Goal: Transaction & Acquisition: Purchase product/service

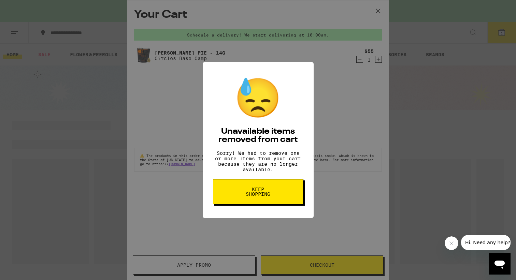
click at [308, 25] on div "😓 Unavailable items removed from cart Sorry! We had to remove one or more items…" at bounding box center [258, 140] width 516 height 280
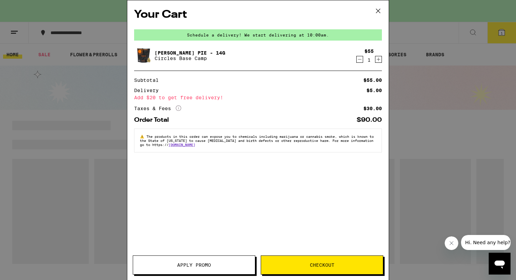
click at [377, 13] on icon at bounding box center [378, 11] width 10 height 10
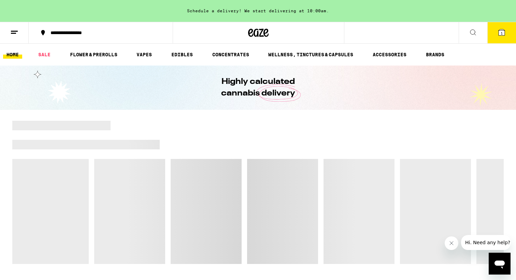
click at [499, 30] on icon at bounding box center [502, 32] width 6 height 6
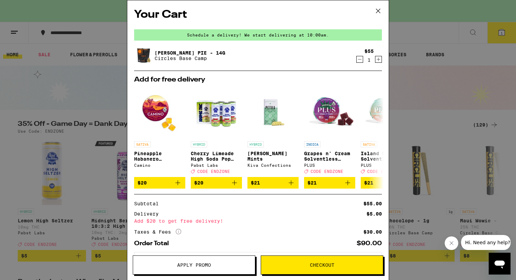
click at [361, 60] on icon "Decrement" at bounding box center [360, 59] width 6 height 8
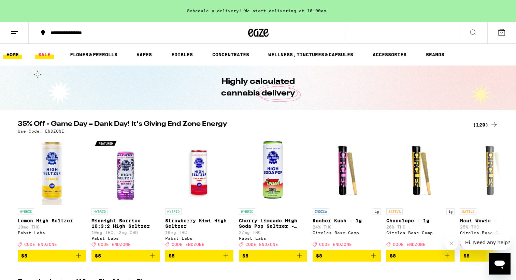
click at [51, 53] on link "SALE" at bounding box center [44, 55] width 19 height 8
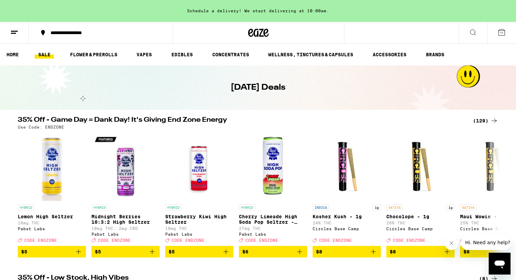
click at [490, 123] on icon at bounding box center [494, 121] width 8 height 8
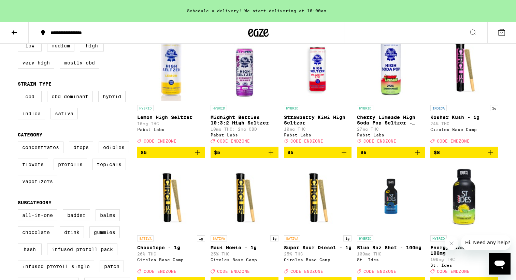
scroll to position [111, 0]
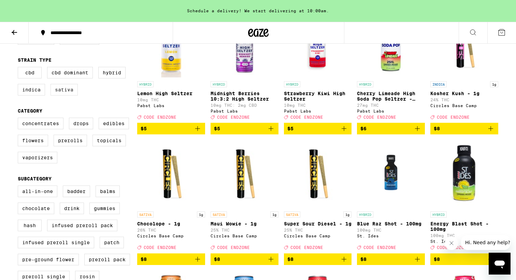
click at [61, 91] on label "Sativa" at bounding box center [64, 90] width 27 height 12
click at [19, 68] on input "Sativa" at bounding box center [19, 68] width 0 height 0
checkbox input "true"
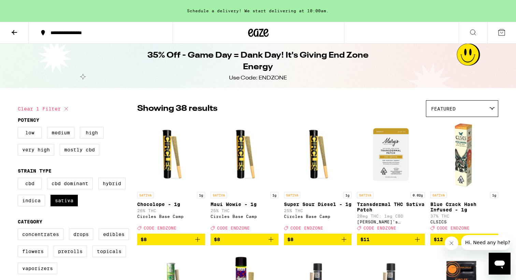
click at [18, 34] on icon at bounding box center [14, 32] width 8 height 8
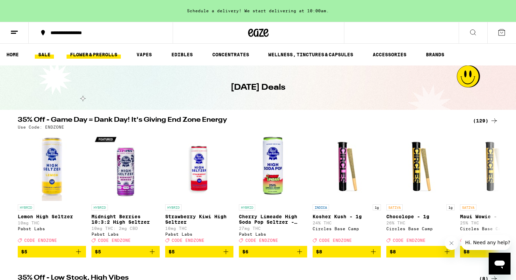
click at [87, 52] on link "FLOWER & PREROLLS" at bounding box center [94, 55] width 54 height 8
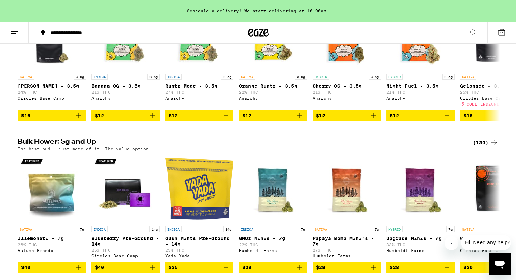
scroll to position [189, 0]
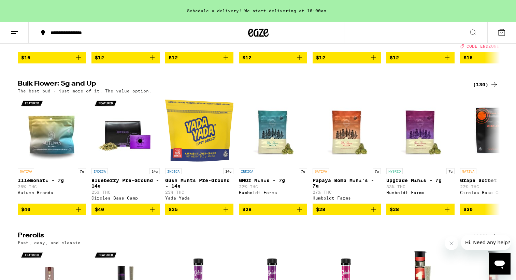
click at [488, 88] on div "(130)" at bounding box center [485, 85] width 25 height 8
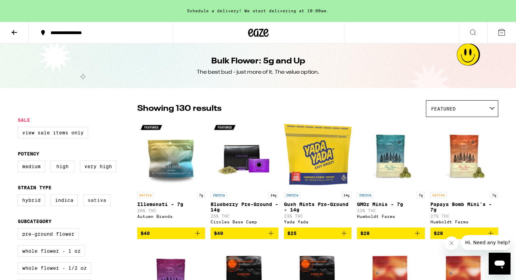
click at [94, 203] on label "Sativa" at bounding box center [96, 201] width 27 height 12
click at [19, 196] on input "Sativa" at bounding box center [19, 196] width 0 height 0
checkbox input "true"
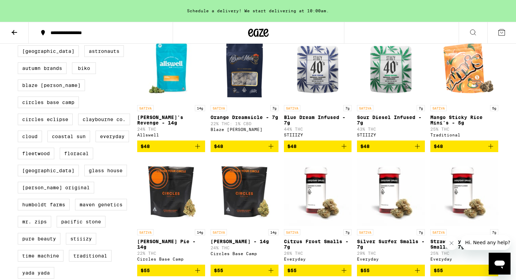
scroll to position [339, 0]
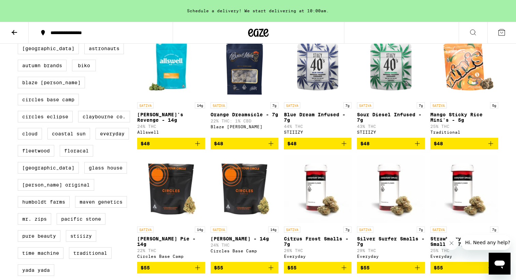
click at [202, 150] on button "$48" at bounding box center [171, 144] width 68 height 12
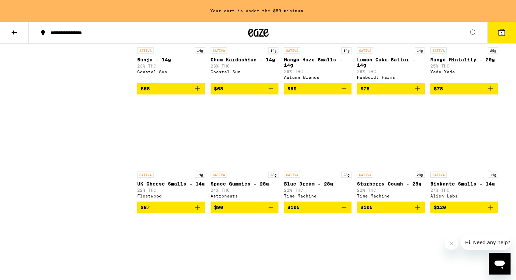
scroll to position [762, 0]
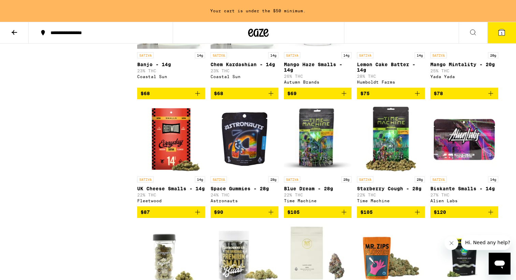
click at [502, 34] on span "1" at bounding box center [502, 33] width 2 height 4
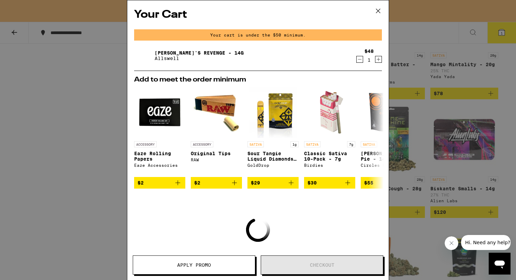
click at [358, 58] on icon "Decrement" at bounding box center [360, 59] width 6 height 8
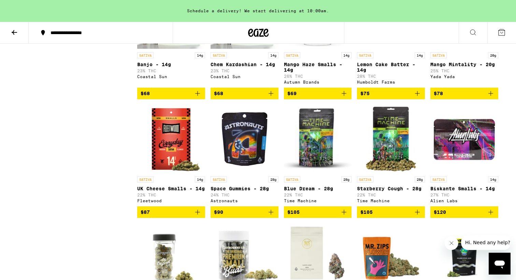
click at [271, 216] on icon "Add to bag" at bounding box center [271, 212] width 8 height 8
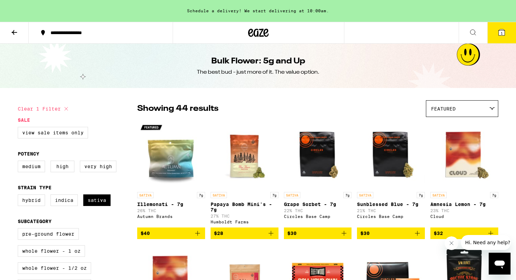
click at [18, 36] on icon at bounding box center [14, 32] width 8 height 8
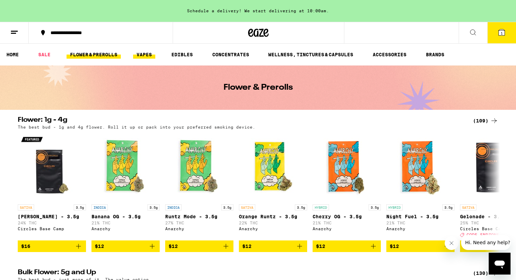
click at [148, 52] on link "VAPES" at bounding box center [144, 55] width 22 height 8
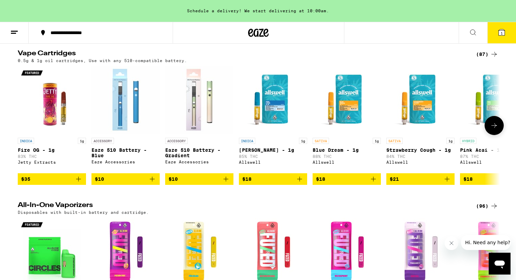
scroll to position [215, 0]
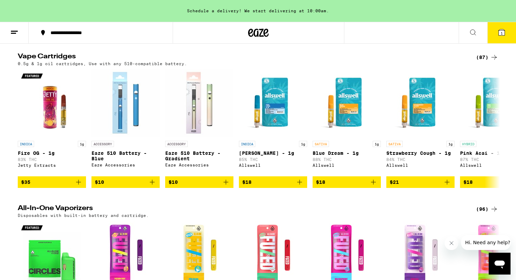
click at [481, 61] on div "(87)" at bounding box center [487, 57] width 22 height 8
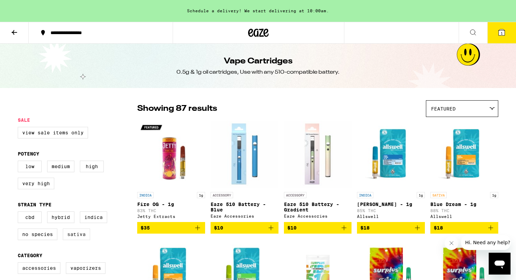
click at [70, 240] on label "Sativa" at bounding box center [76, 235] width 27 height 12
click at [19, 213] on input "Sativa" at bounding box center [19, 213] width 0 height 0
checkbox input "true"
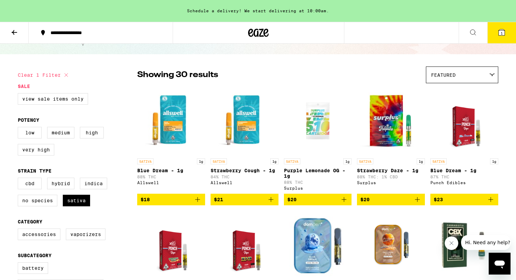
scroll to position [33, 0]
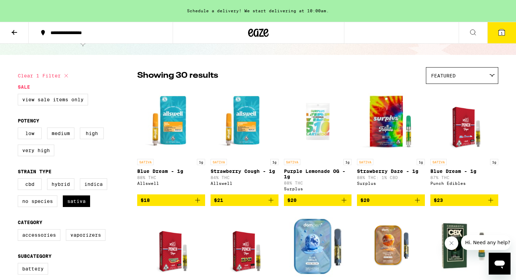
click at [200, 204] on icon "Add to bag" at bounding box center [198, 200] width 8 height 8
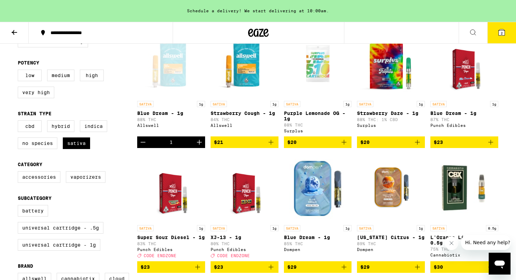
scroll to position [89, 0]
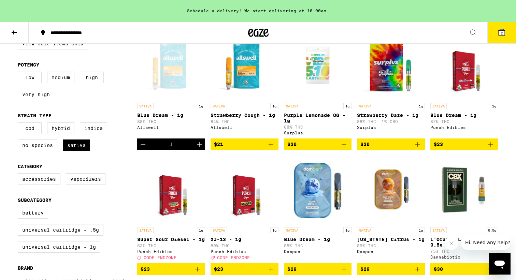
click at [466, 75] on img "Open page for Blue Dream - 1g from Punch Edibles" at bounding box center [464, 65] width 53 height 68
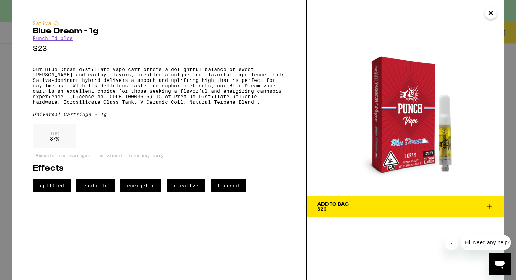
click at [489, 14] on icon "Close" at bounding box center [490, 12] width 3 height 3
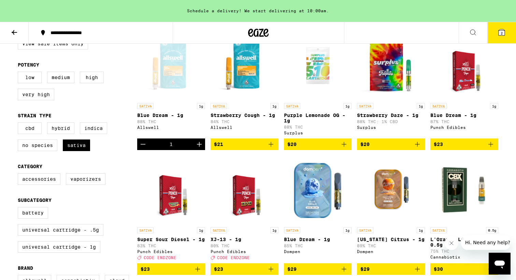
click at [177, 202] on img "Open page for Super Sour Diesel - 1g from Punch Edibles" at bounding box center [171, 190] width 53 height 68
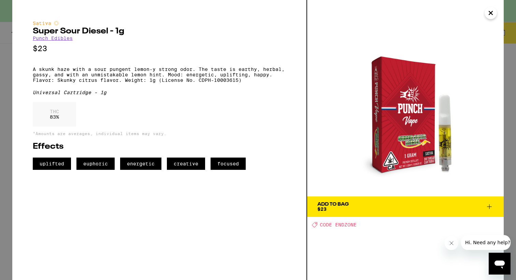
click at [375, 210] on span "Add To Bag $23" at bounding box center [405, 207] width 176 height 10
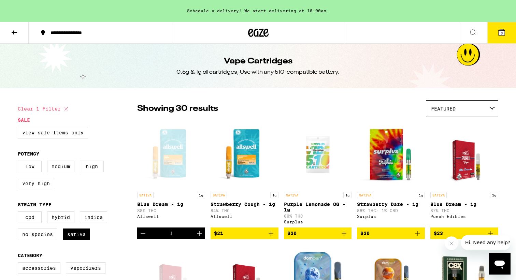
click at [17, 27] on button at bounding box center [14, 33] width 29 height 22
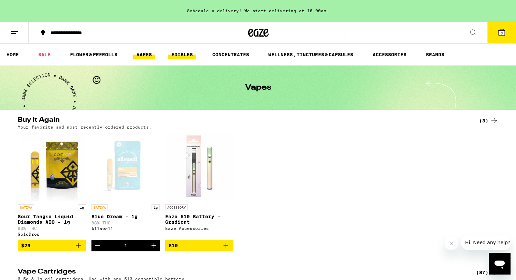
click at [181, 56] on link "EDIBLES" at bounding box center [182, 55] width 28 height 8
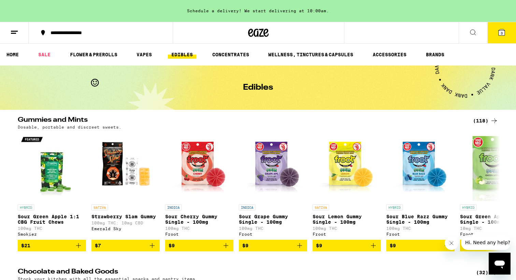
click at [485, 124] on div "(118)" at bounding box center [485, 121] width 25 height 8
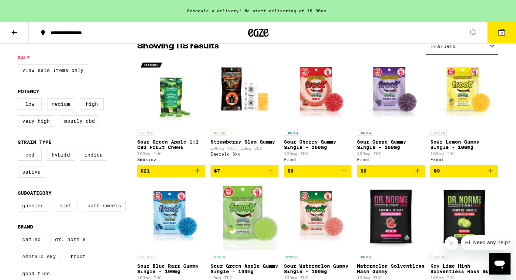
scroll to position [11, 0]
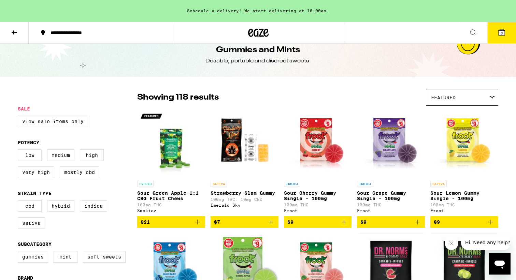
click at [14, 36] on button at bounding box center [14, 33] width 29 height 22
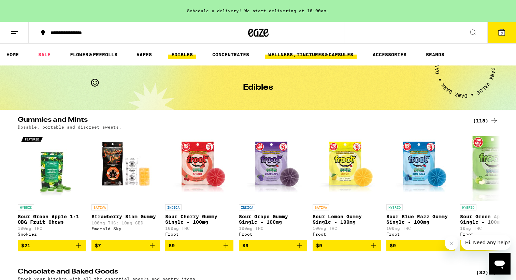
click at [308, 54] on link "WELLNESS, TINCTURES & CAPSULES" at bounding box center [311, 55] width 92 height 8
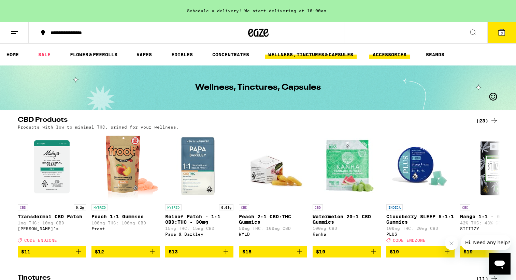
click at [401, 55] on link "ACCESSORIES" at bounding box center [389, 55] width 41 height 8
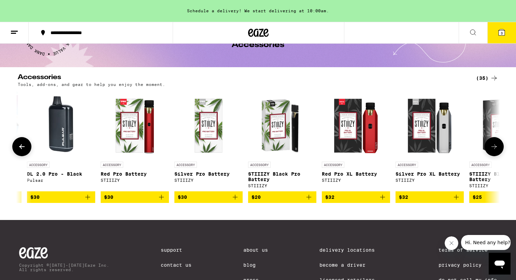
scroll to position [0, 2100]
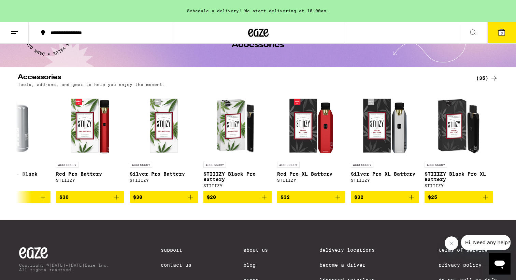
click at [500, 30] on icon at bounding box center [502, 32] width 6 height 6
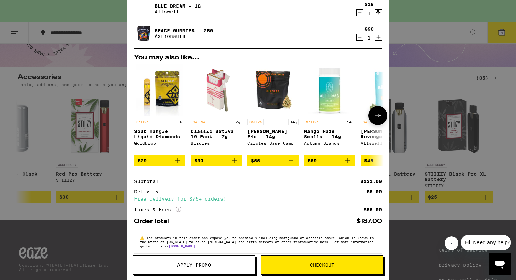
scroll to position [83, 0]
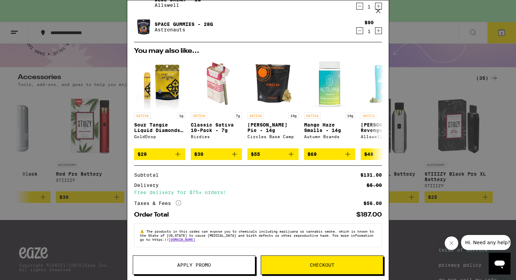
click at [224, 264] on span "Apply Promo" at bounding box center [194, 265] width 122 height 5
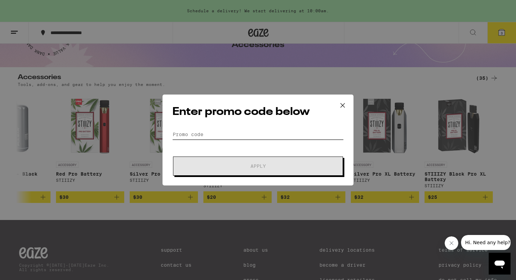
click at [242, 136] on input "Promo Code" at bounding box center [257, 134] width 171 height 10
click at [241, 128] on div "Enter promo code below Promo Code Apply" at bounding box center [257, 140] width 191 height 91
click at [239, 136] on input "Promo Code" at bounding box center [257, 134] width 171 height 10
paste input "VIVA30"
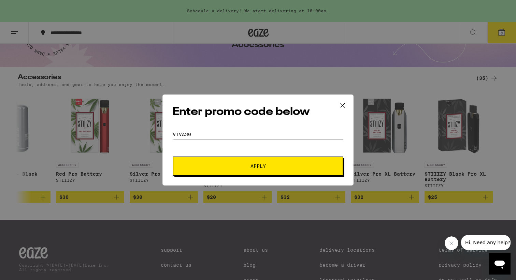
click at [241, 153] on form "Promo Code VIVA30 Apply" at bounding box center [257, 152] width 171 height 46
click at [242, 163] on button "Apply" at bounding box center [258, 166] width 170 height 19
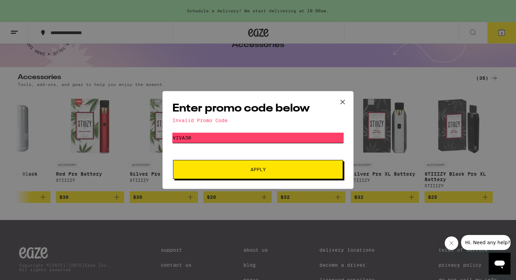
click at [268, 140] on input "VIVA30" at bounding box center [257, 138] width 171 height 10
paste input "JOINT"
click at [275, 167] on button "Apply" at bounding box center [258, 169] width 170 height 19
click at [216, 138] on input "JOINT30" at bounding box center [257, 138] width 171 height 10
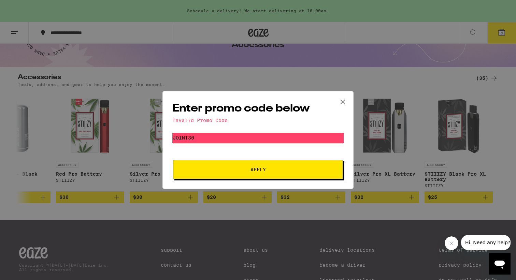
click at [216, 138] on input "JOINT30" at bounding box center [257, 138] width 171 height 10
paste input "COZY"
click at [208, 170] on span "Apply" at bounding box center [258, 169] width 123 height 5
click at [185, 136] on input "COZY30" at bounding box center [257, 138] width 171 height 10
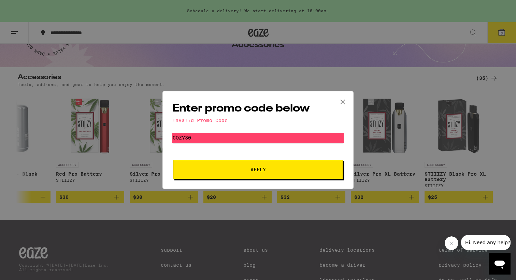
paste input "MOON"
click at [201, 161] on button "Apply" at bounding box center [258, 169] width 170 height 19
click at [241, 139] on input "MOON30" at bounding box center [257, 138] width 171 height 10
paste input "HIGHFRI"
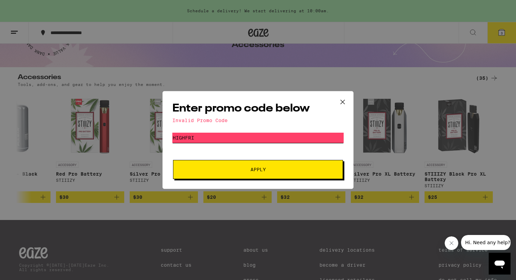
type input "HIGHFRI"
click at [244, 166] on button "Apply" at bounding box center [258, 169] width 170 height 19
click at [340, 105] on icon at bounding box center [343, 102] width 10 height 10
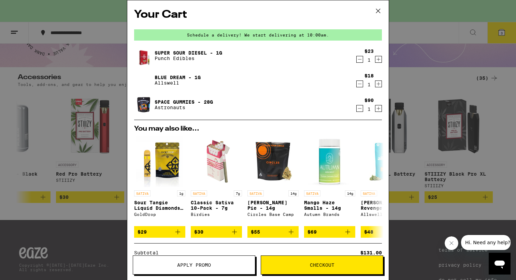
click at [307, 267] on span "Checkout" at bounding box center [322, 265] width 122 height 5
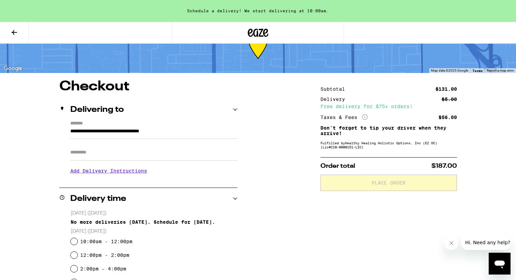
scroll to position [24, 0]
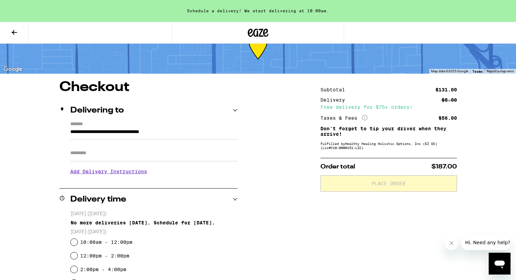
click at [11, 27] on button at bounding box center [14, 33] width 29 height 22
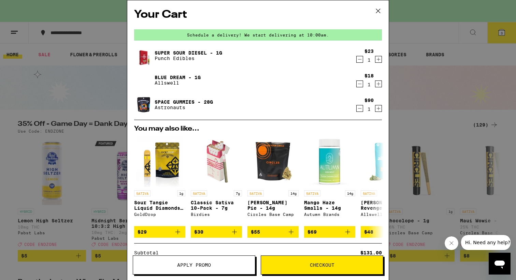
click at [361, 59] on icon "Decrement" at bounding box center [360, 59] width 6 height 8
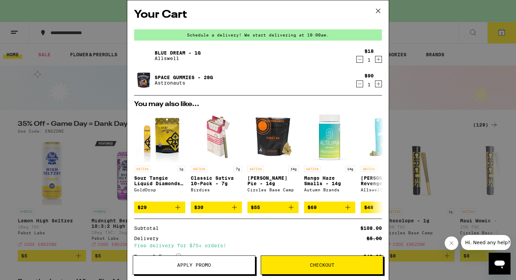
click at [306, 268] on button "Checkout" at bounding box center [322, 265] width 123 height 19
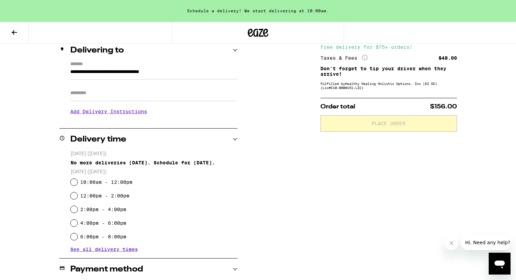
scroll to position [93, 0]
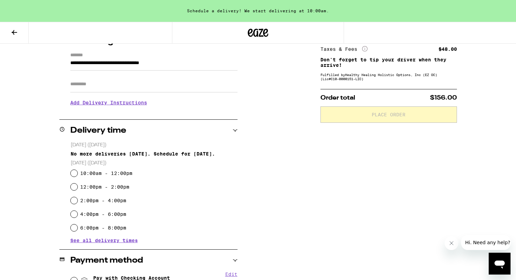
click at [120, 201] on label "2:00pm - 4:00pm" at bounding box center [103, 200] width 46 height 5
click at [77, 201] on input "2:00pm - 4:00pm" at bounding box center [74, 200] width 7 height 7
radio input "true"
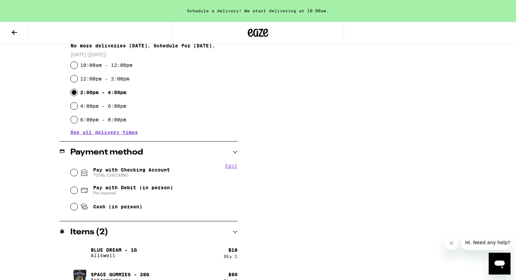
scroll to position [214, 0]
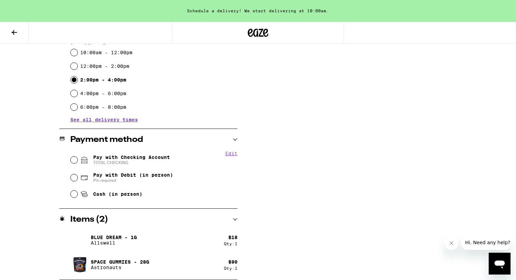
click at [151, 155] on span "Pay with Checking Account TOTAL CHECKING" at bounding box center [131, 160] width 77 height 11
click at [77, 157] on input "Pay with Checking Account TOTAL CHECKING" at bounding box center [74, 160] width 7 height 7
radio input "true"
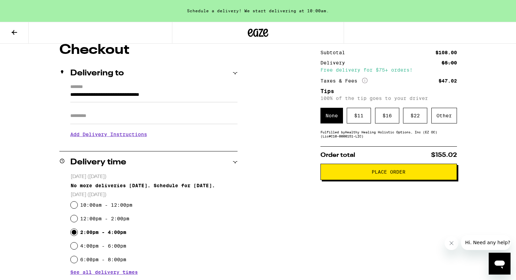
scroll to position [66, 0]
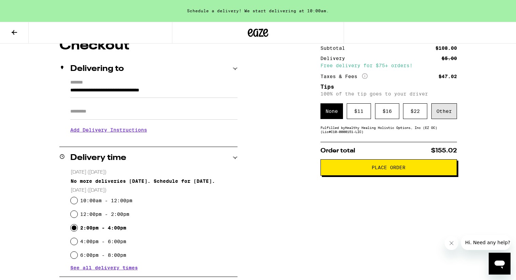
click at [441, 113] on div "Other" at bounding box center [444, 111] width 26 height 16
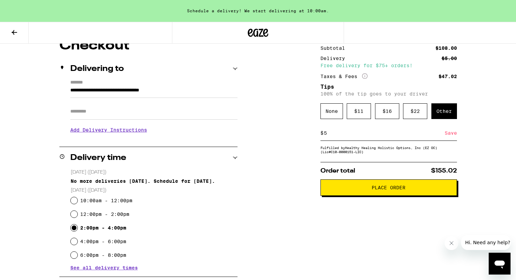
type input "5"
click at [353, 190] on span "Place Order" at bounding box center [388, 187] width 125 height 5
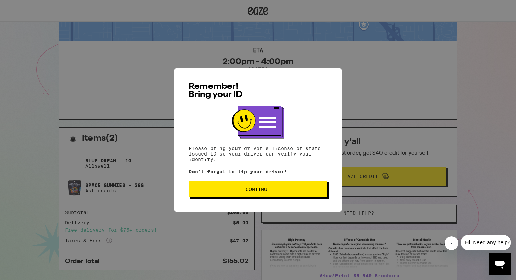
scroll to position [40, 0]
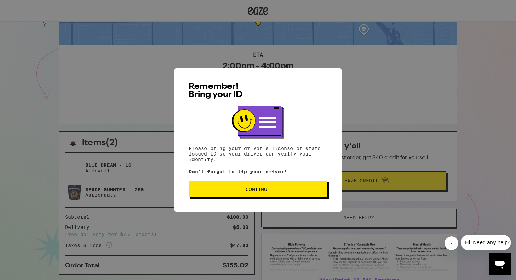
click at [229, 189] on span "Continue" at bounding box center [258, 189] width 127 height 5
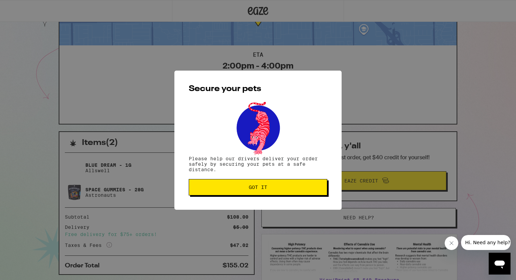
click at [240, 184] on button "Got it" at bounding box center [258, 187] width 139 height 16
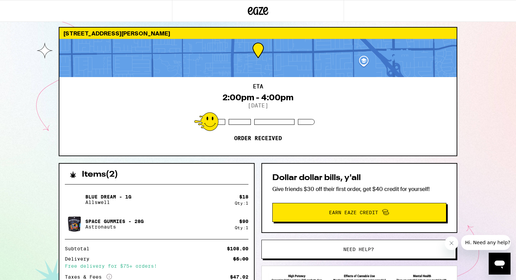
scroll to position [0, 0]
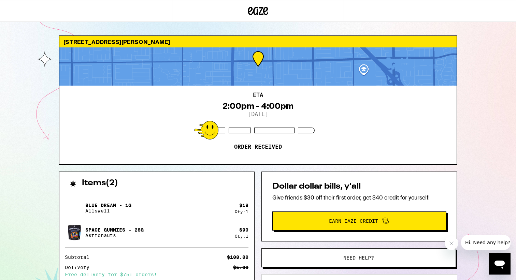
click at [251, 10] on icon at bounding box center [250, 11] width 5 height 8
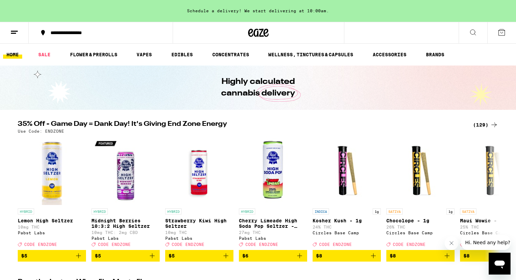
click at [16, 30] on icon at bounding box center [14, 32] width 8 height 8
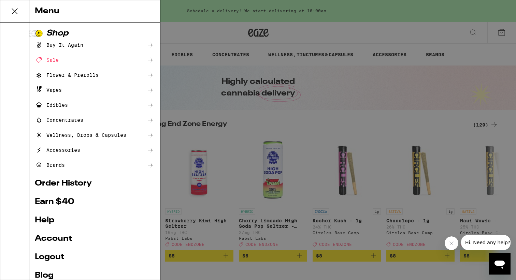
click at [70, 234] on ul "Shop Buy It Again Sale Flower & Prerolls Vapes Edibles Concentrates Wellness, D…" at bounding box center [95, 162] width 120 height 266
click at [67, 238] on link "Account" at bounding box center [95, 239] width 120 height 8
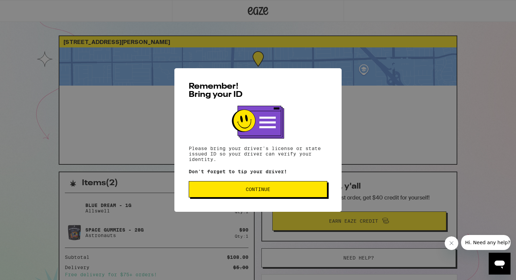
click at [271, 192] on span "Continue" at bounding box center [258, 189] width 127 height 5
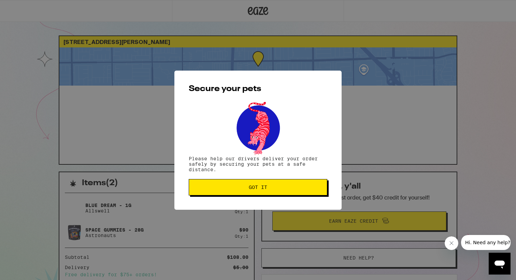
scroll to position [3, 0]
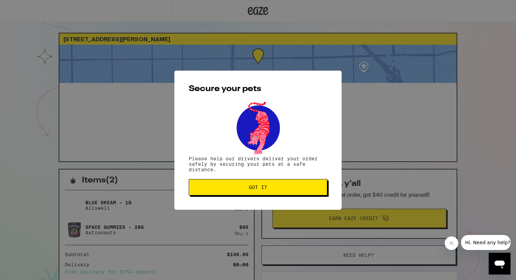
click at [271, 193] on button "Got it" at bounding box center [258, 187] width 139 height 16
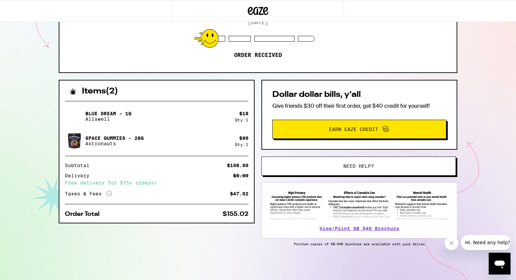
scroll to position [93, 0]
